Goal: Transaction & Acquisition: Obtain resource

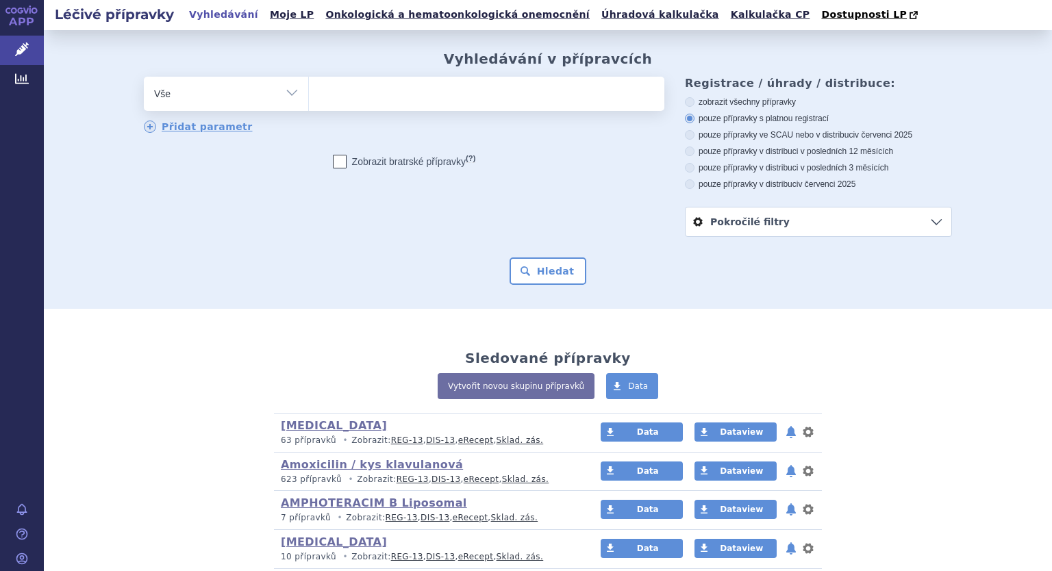
click at [292, 92] on select "Vše Přípravek/SUKL kód MAH VPOIS ATC/Aktivní látka Léková forma Síla" at bounding box center [226, 92] width 164 height 31
select select "filter-atc-group"
click at [144, 77] on select "Vše Přípravek/SUKL kód MAH VPOIS ATC/Aktivní látka Léková forma Síla" at bounding box center [226, 92] width 164 height 31
click at [346, 88] on ul at bounding box center [487, 91] width 356 height 29
click at [309, 88] on select at bounding box center [308, 93] width 1 height 34
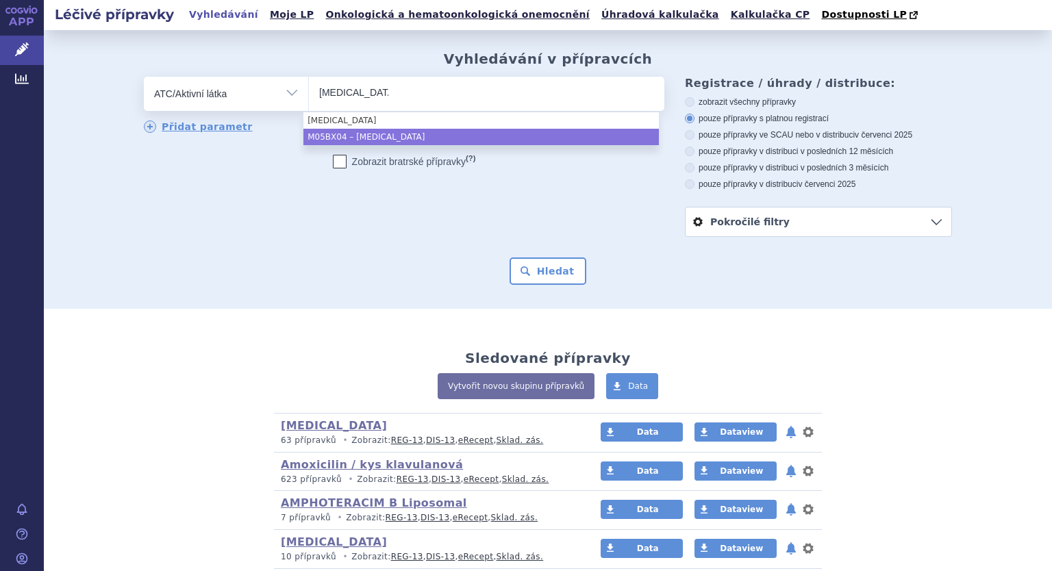
type input "denosumab"
select select "M05BX04"
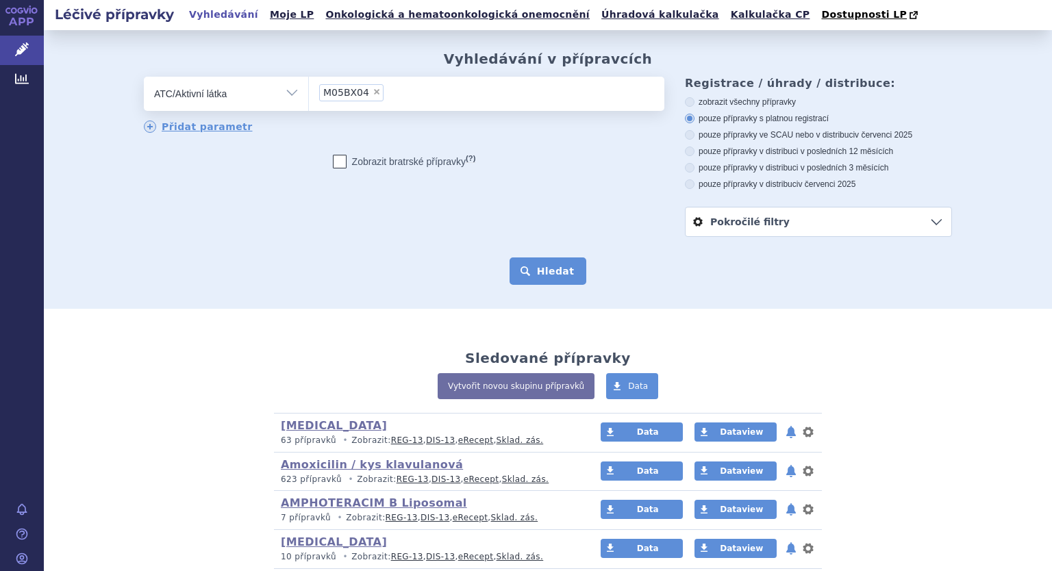
click at [556, 266] on button "Hledat" at bounding box center [548, 271] width 77 height 27
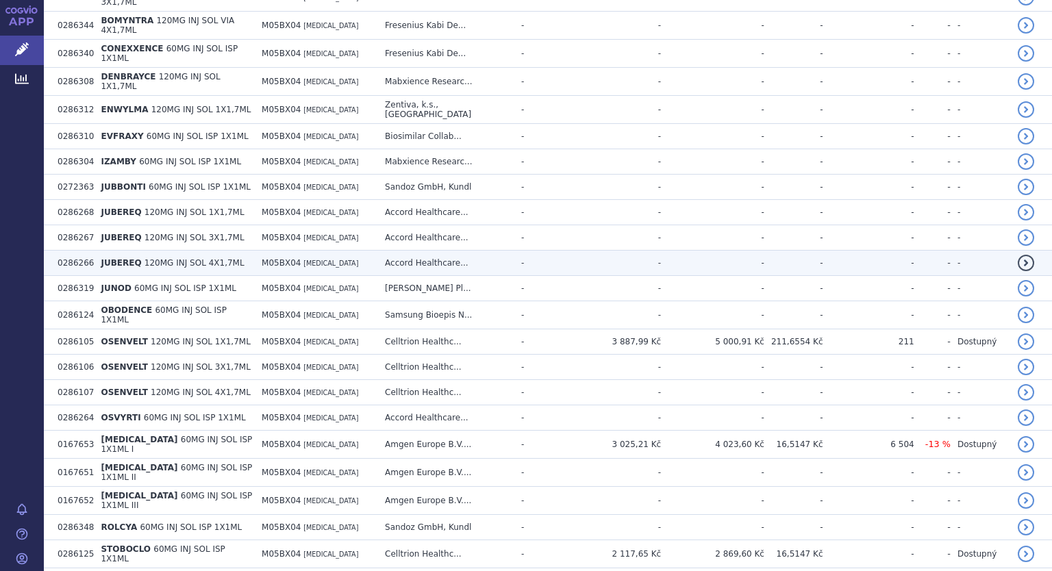
scroll to position [548, 0]
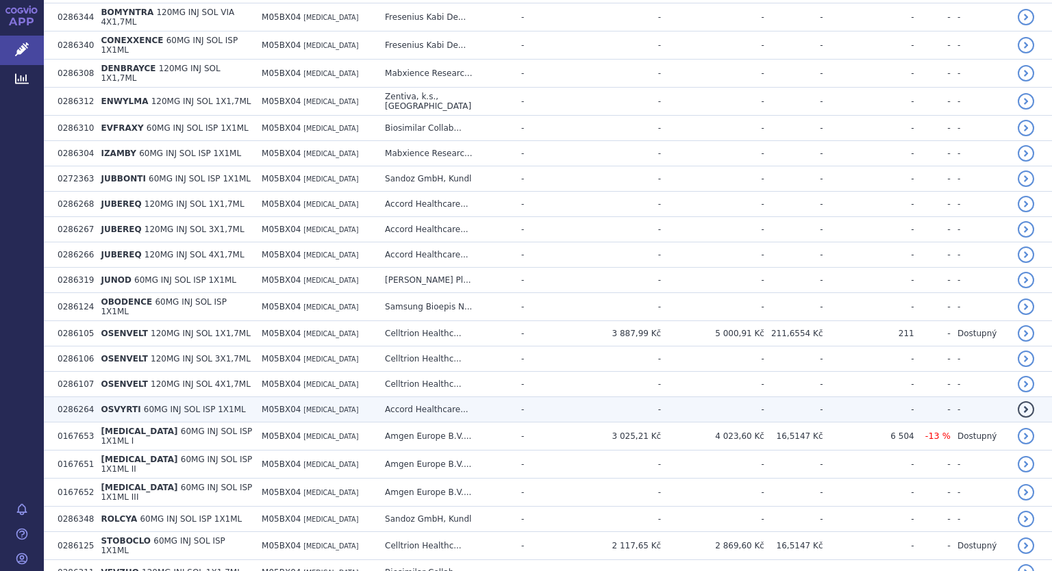
click at [200, 405] on span "60MG INJ SOL ISP 1X1ML" at bounding box center [195, 410] width 102 height 10
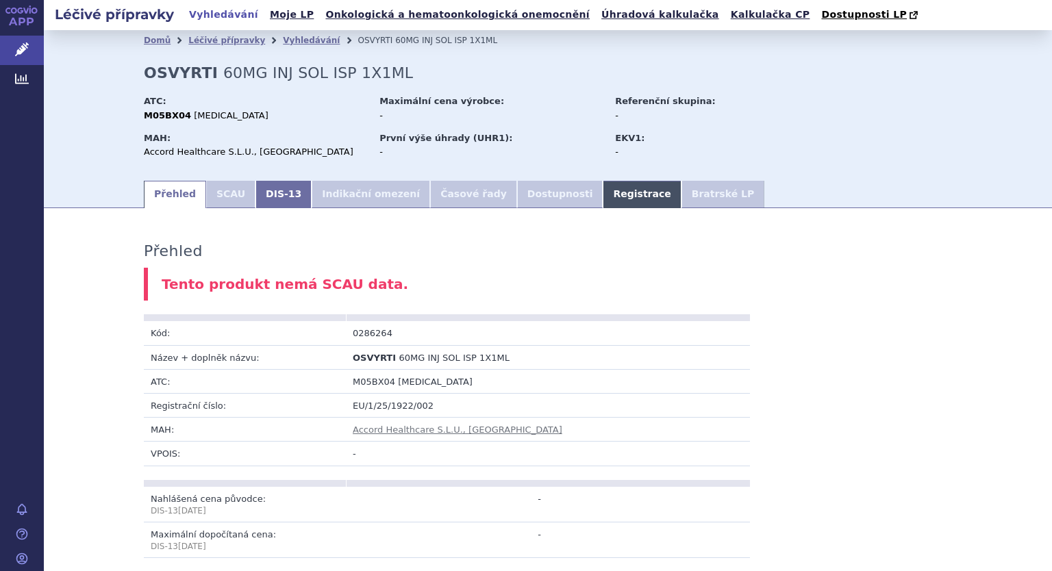
click at [603, 188] on link "Registrace" at bounding box center [642, 194] width 78 height 27
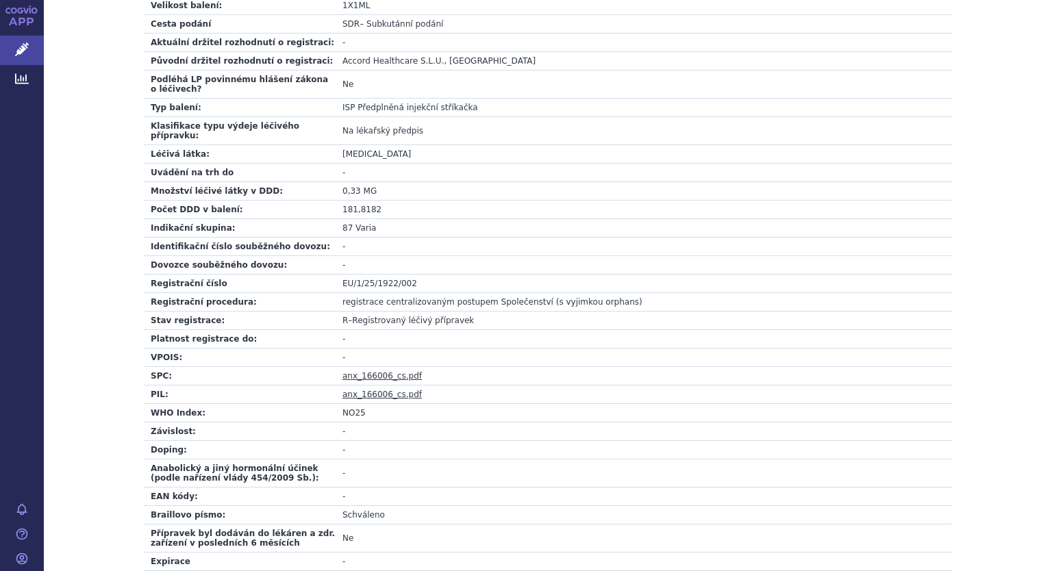
scroll to position [480, 0]
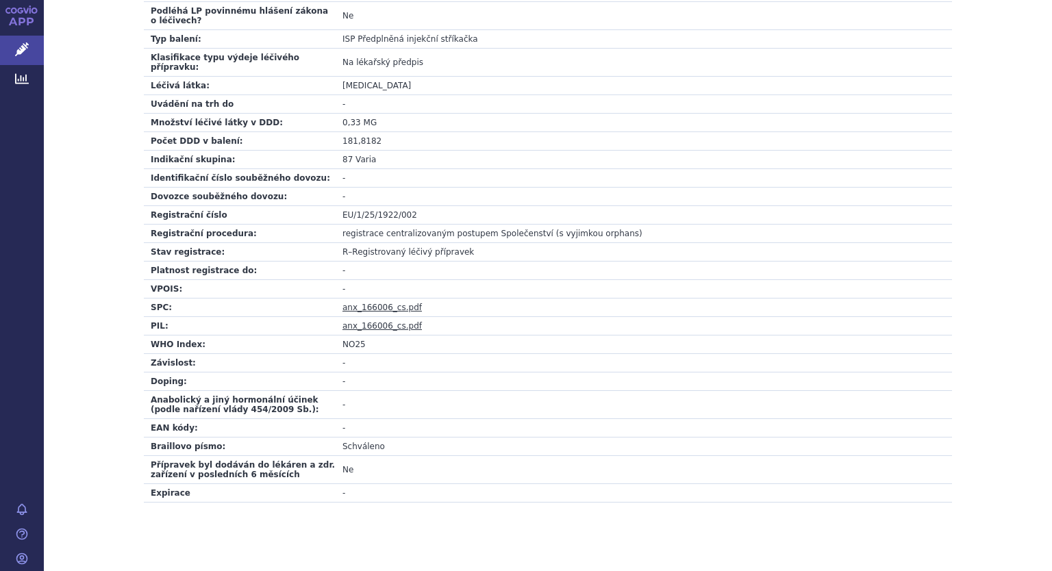
click at [356, 303] on link "anx_166006_cs.pdf" at bounding box center [382, 308] width 79 height 10
